Goal: Task Accomplishment & Management: Complete application form

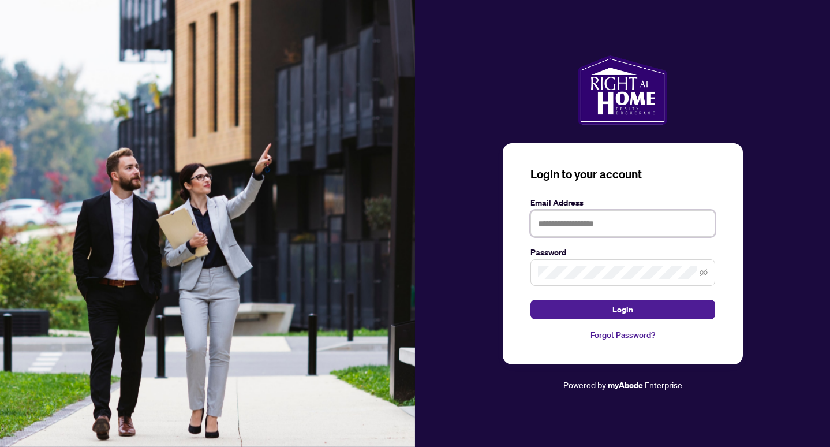
click at [564, 231] on input "text" at bounding box center [622, 223] width 185 height 27
type input "**********"
click at [530, 299] on button "Login" at bounding box center [622, 309] width 185 height 20
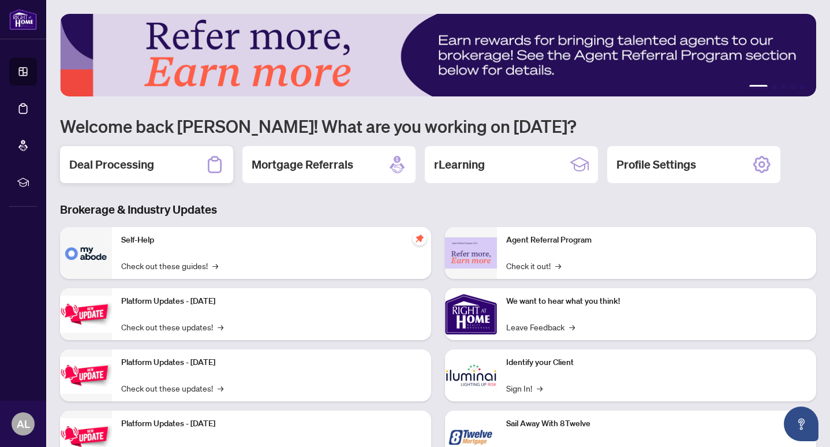
click at [192, 170] on div "Deal Processing" at bounding box center [146, 164] width 173 height 37
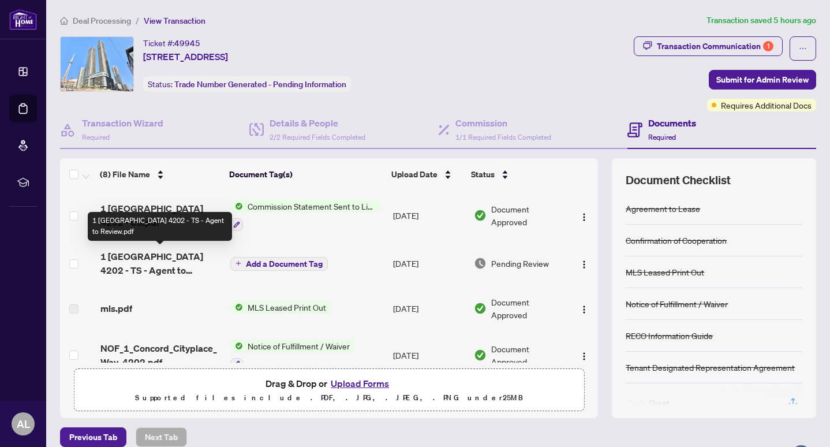
click at [188, 259] on span "1 [GEOGRAPHIC_DATA] 4202 - TS - Agent to Review.pdf" at bounding box center [160, 263] width 121 height 28
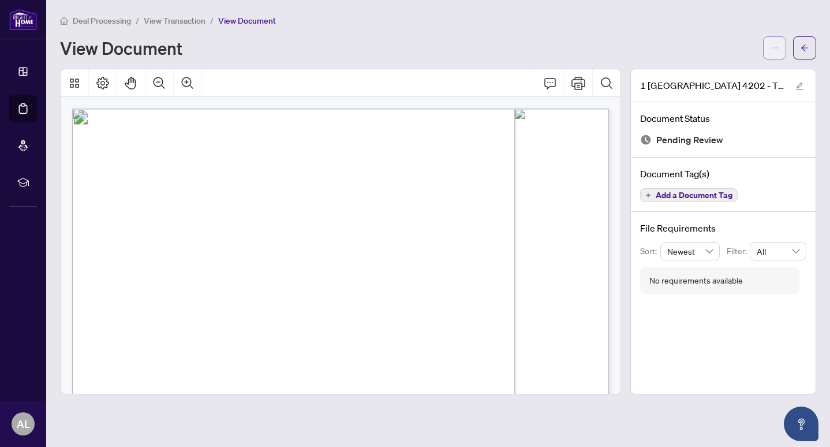
click at [773, 48] on icon "ellipsis" at bounding box center [774, 48] width 8 height 8
click at [776, 51] on span "button" at bounding box center [774, 48] width 8 height 18
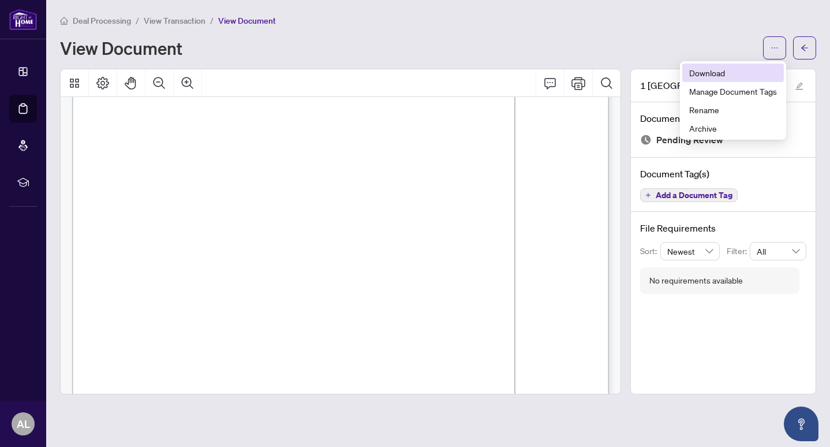
click at [725, 70] on span "Download" at bounding box center [733, 72] width 88 height 13
click at [801, 44] on icon "arrow-left" at bounding box center [804, 48] width 8 height 8
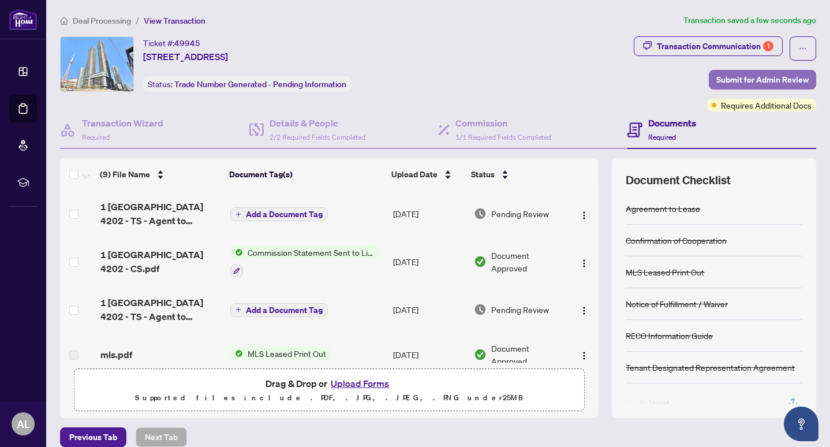
click at [736, 83] on span "Submit for Admin Review" at bounding box center [762, 79] width 92 height 18
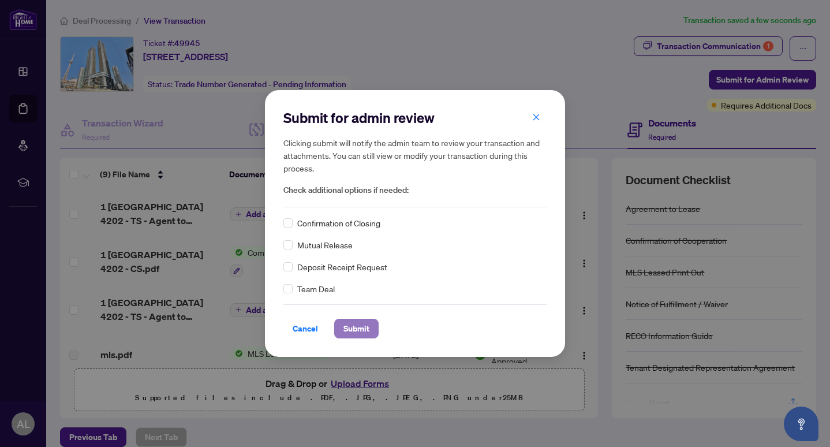
click at [349, 331] on span "Submit" at bounding box center [356, 328] width 26 height 18
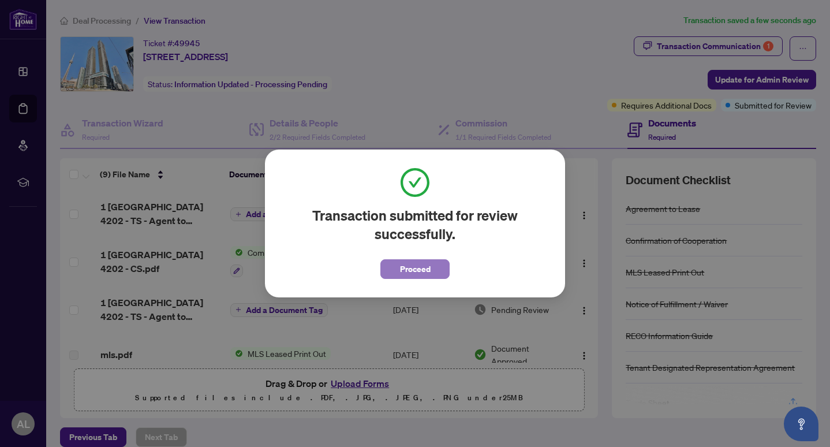
click at [404, 269] on span "Proceed" at bounding box center [415, 269] width 31 height 18
